Goal: Information Seeking & Learning: Learn about a topic

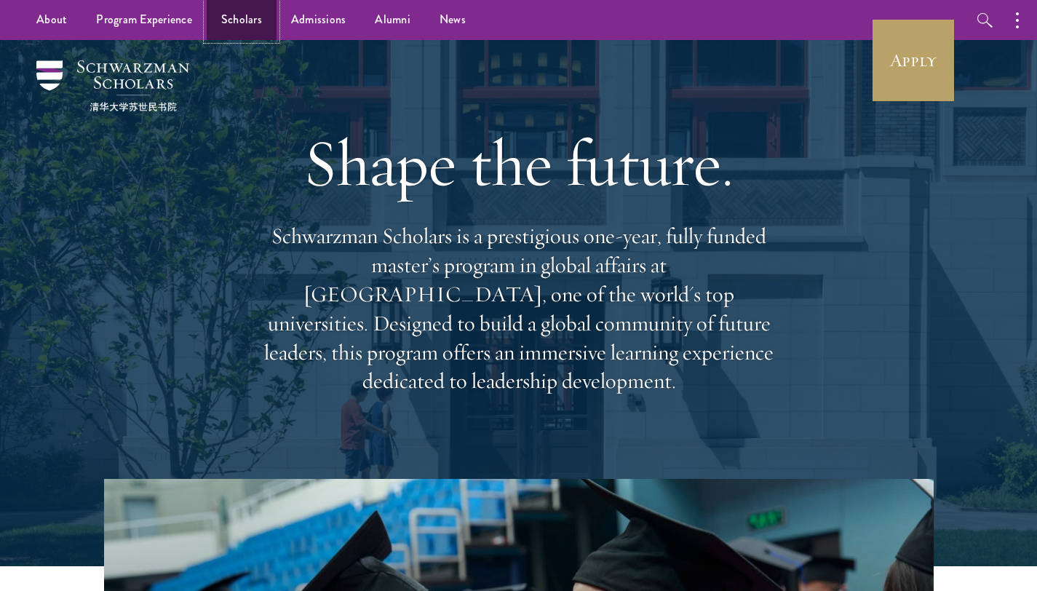
click at [255, 25] on link "Scholars" at bounding box center [242, 20] width 70 height 40
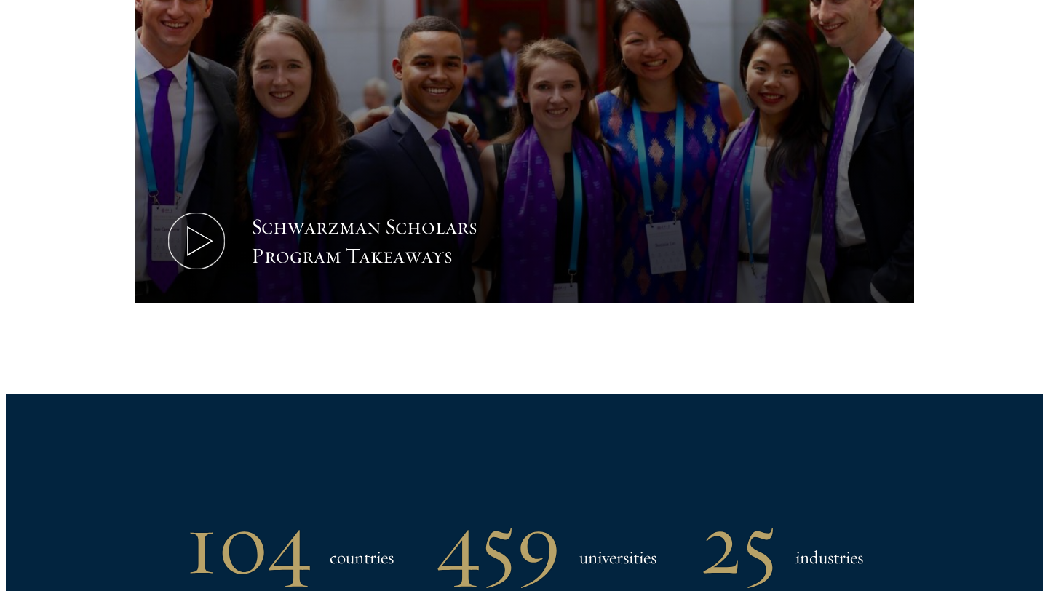
scroll to position [698, 0]
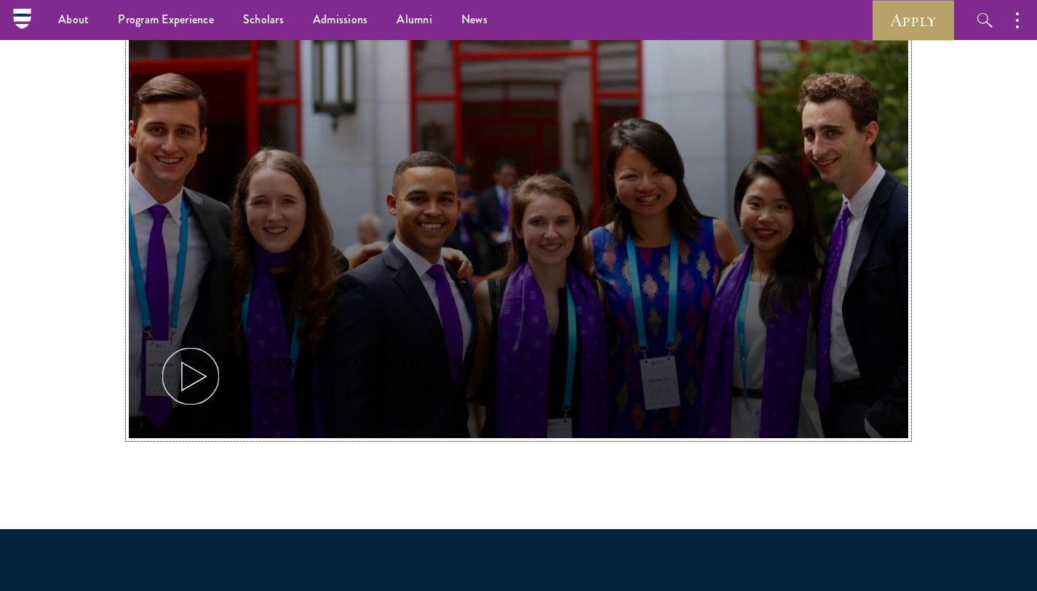
click at [180, 372] on icon at bounding box center [190, 375] width 65 height 65
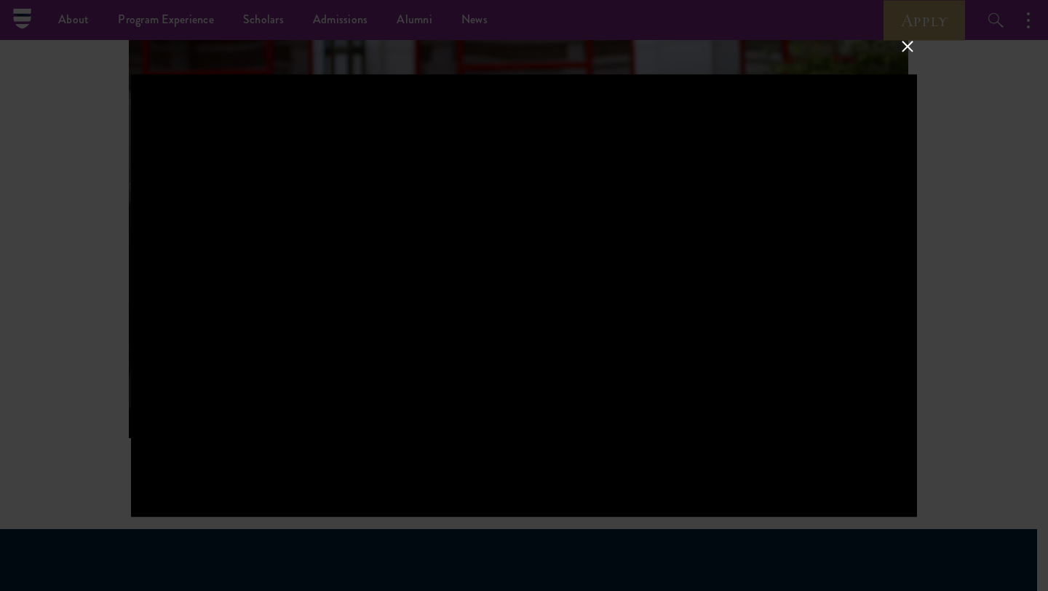
click at [968, 381] on div at bounding box center [524, 295] width 1048 height 591
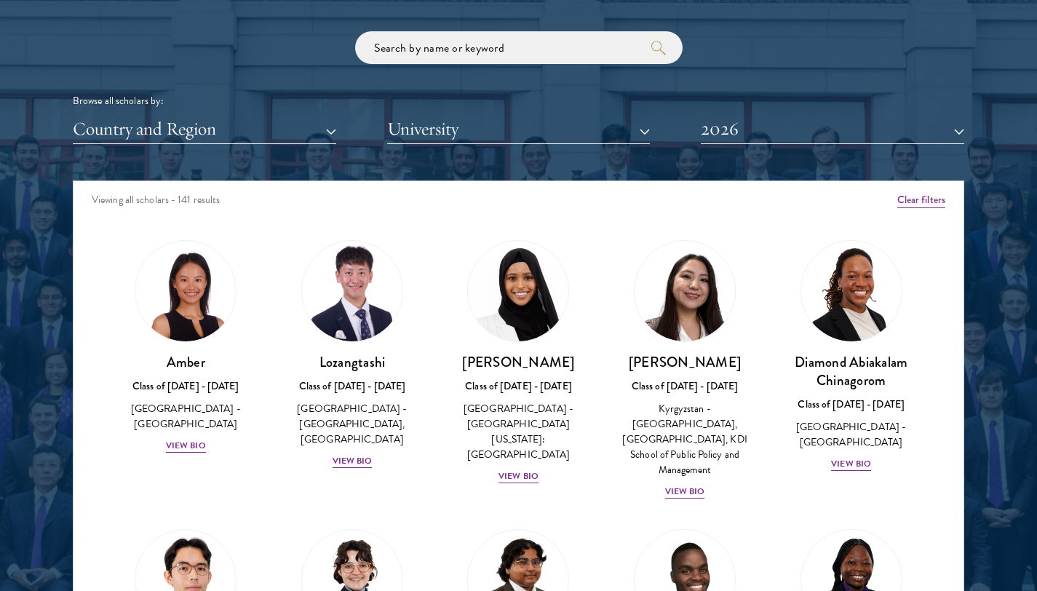
scroll to position [1769, 0]
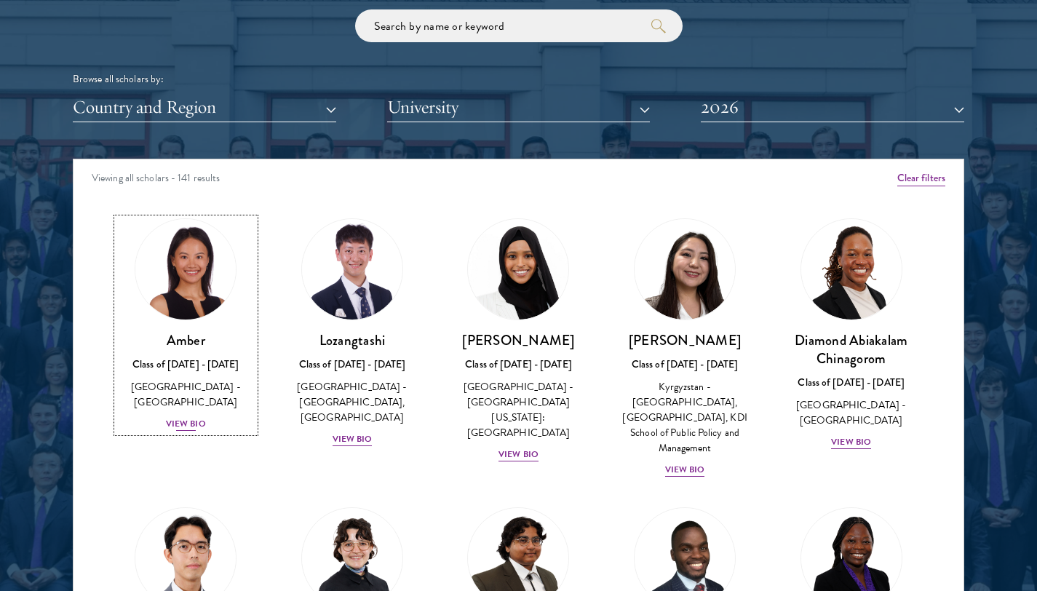
click at [193, 417] on div "View Bio" at bounding box center [186, 424] width 40 height 14
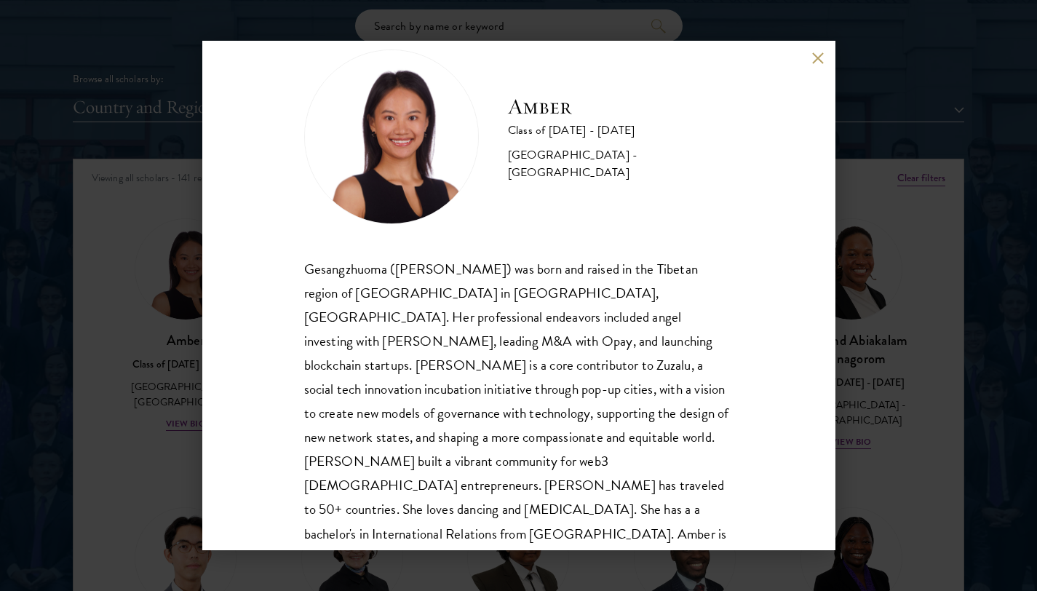
scroll to position [49, 0]
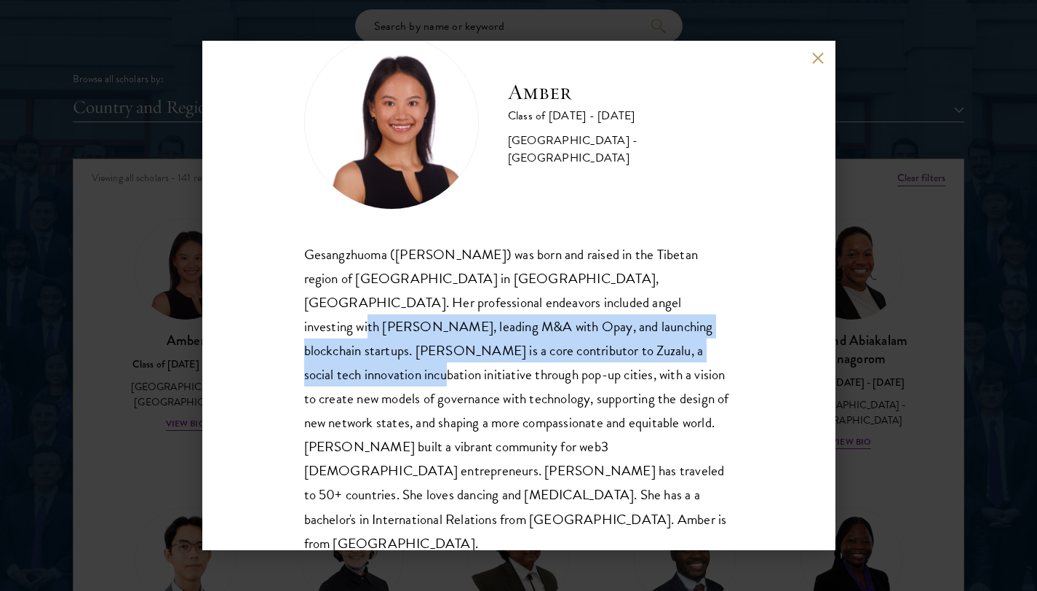
drag, startPoint x: 591, startPoint y: 321, endPoint x: 588, endPoint y: 338, distance: 17.7
click at [588, 338] on div "Gesangzhuoma ([PERSON_NAME]) was born and raised in the Tibetan region of [GEOG…" at bounding box center [518, 398] width 429 height 313
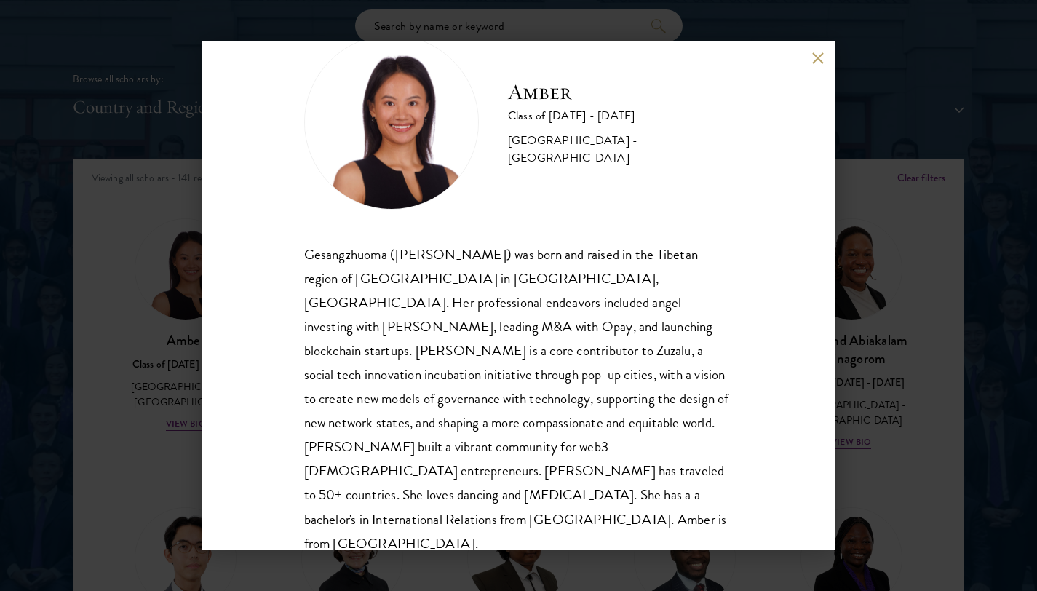
click at [587, 338] on div "Gesangzhuoma ([PERSON_NAME]) was born and raised in the Tibetan region of [GEOG…" at bounding box center [518, 398] width 429 height 313
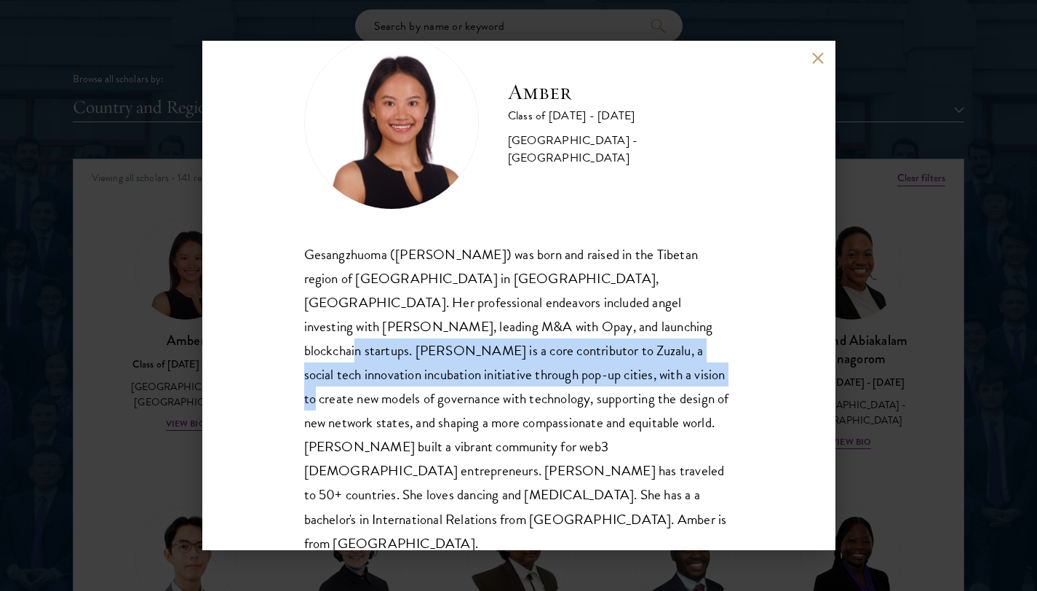
drag, startPoint x: 525, startPoint y: 327, endPoint x: 525, endPoint y: 381, distance: 54.6
click at [525, 381] on div "Gesangzhuoma ([PERSON_NAME]) was born and raised in the Tibetan region of [GEOG…" at bounding box center [518, 398] width 429 height 313
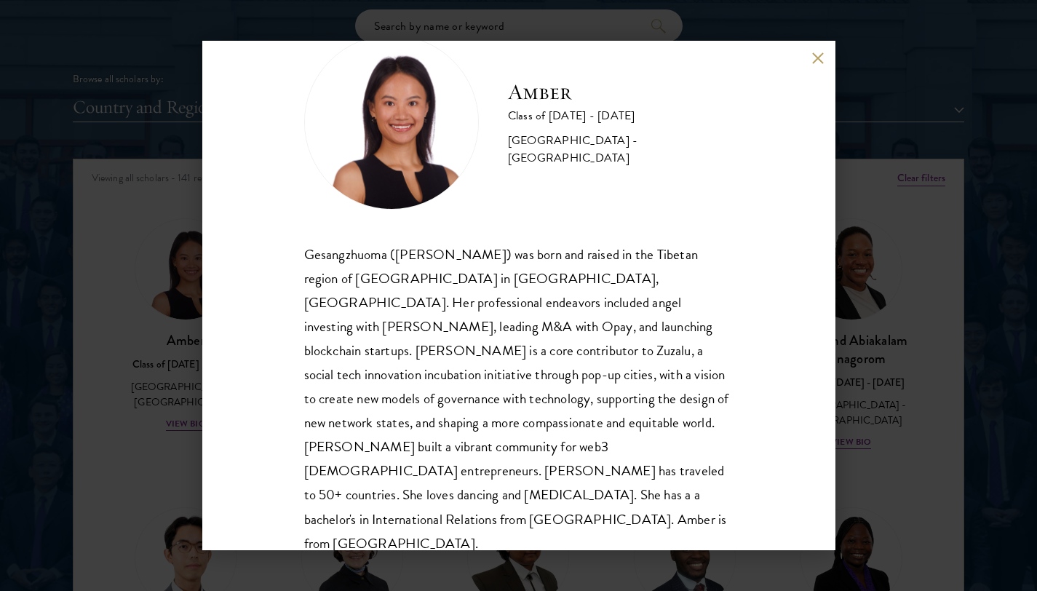
scroll to position [1857, 0]
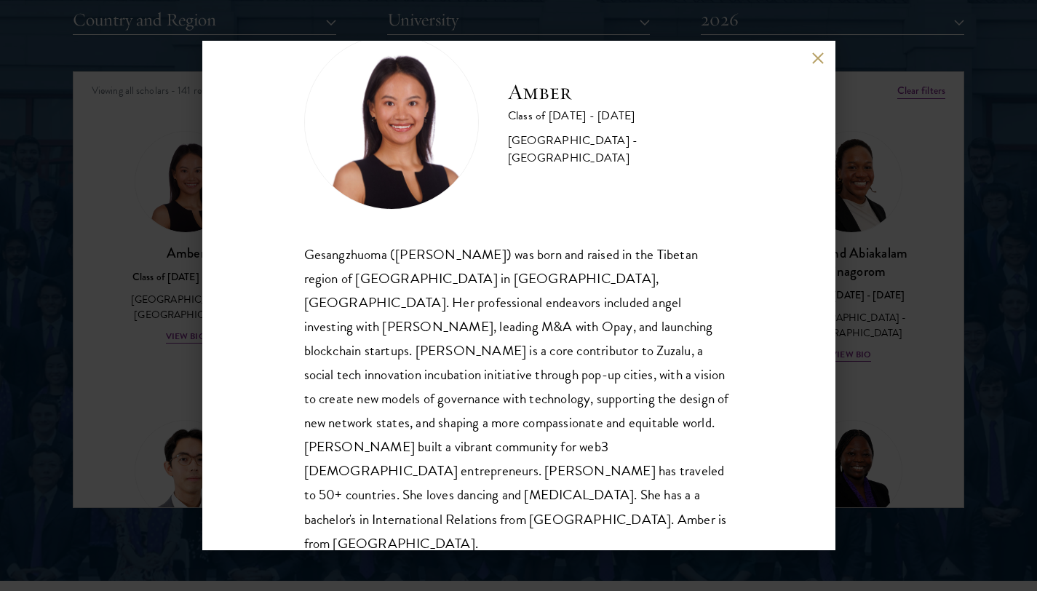
click at [872, 240] on div "Amber Class of [DATE] - [DATE] [GEOGRAPHIC_DATA] - [GEOGRAPHIC_DATA] Gesangzhuo…" at bounding box center [518, 295] width 1037 height 591
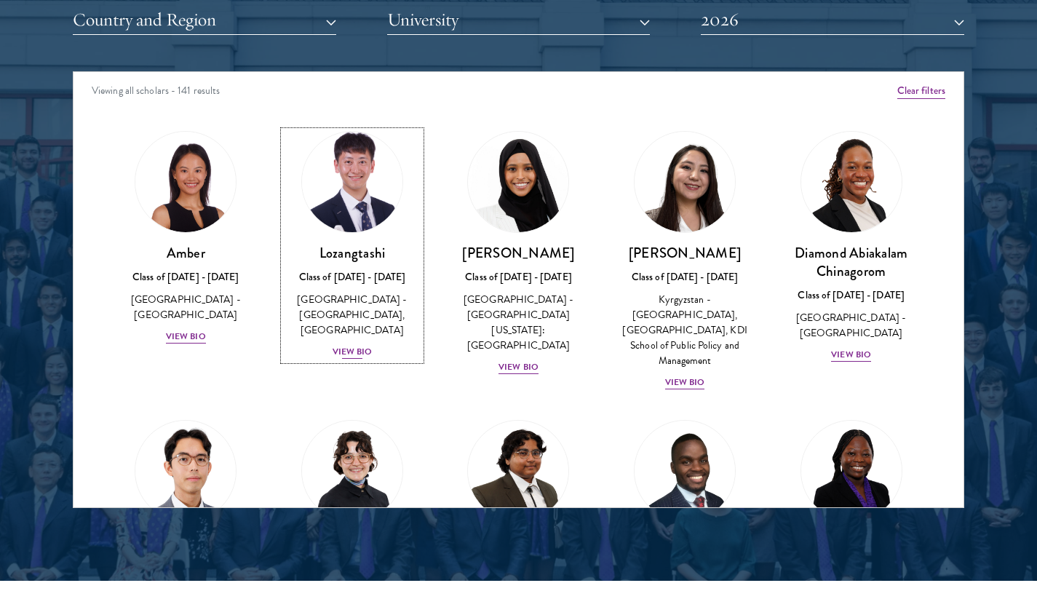
click at [335, 355] on div "View Bio" at bounding box center [352, 352] width 40 height 14
